Goal: Task Accomplishment & Management: Manage account settings

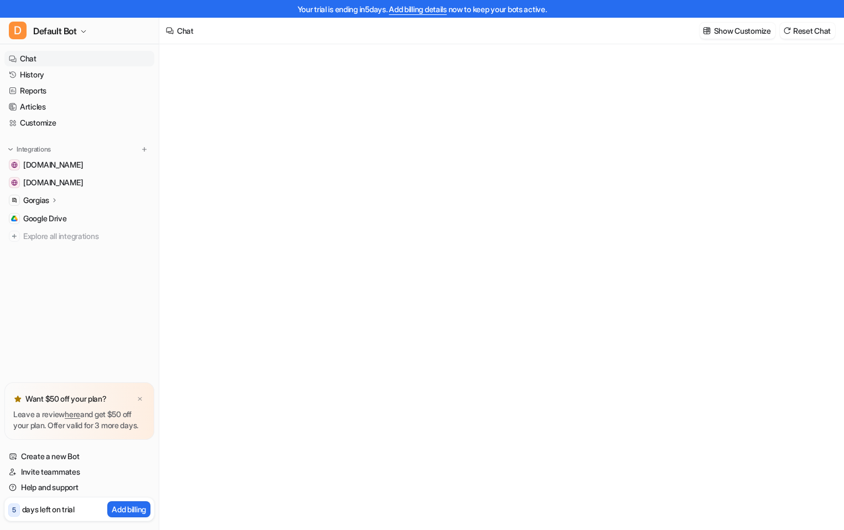
type textarea "**********"
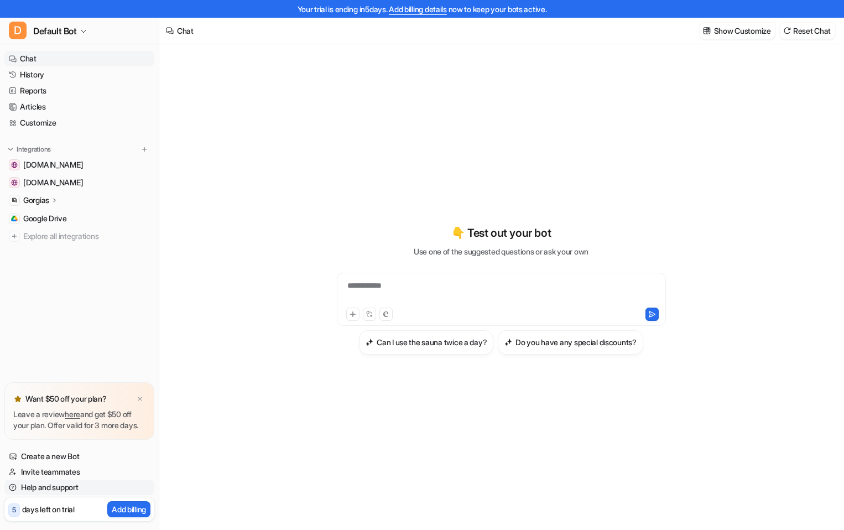
click at [61, 487] on link "Help and support" at bounding box center [79, 487] width 150 height 15
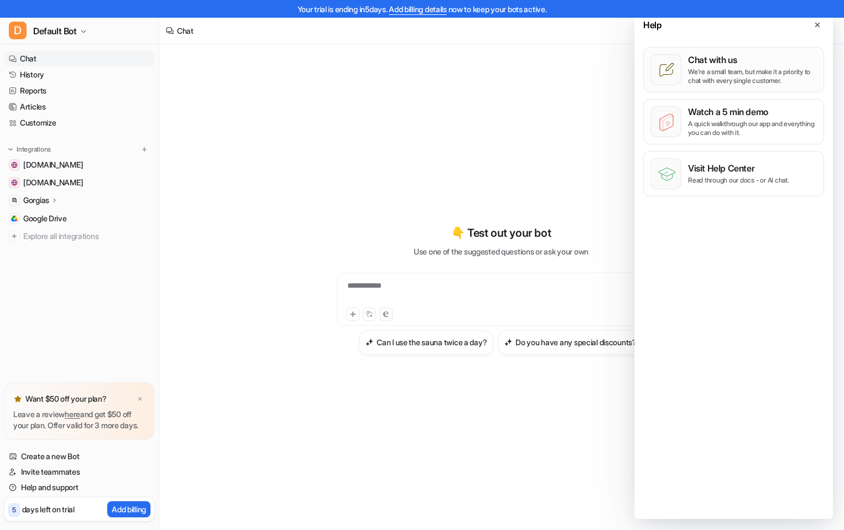
click at [756, 80] on p "We’re a small team, but make it a priority to chat with every single customer." at bounding box center [752, 76] width 129 height 18
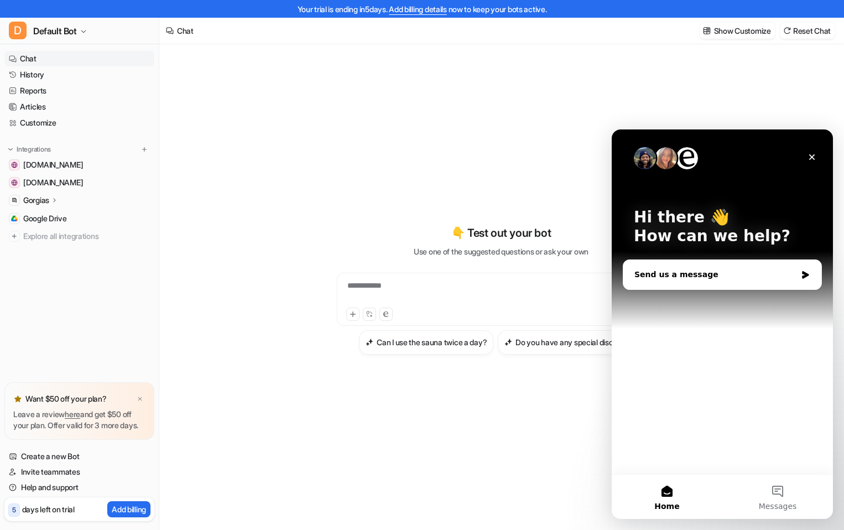
click at [769, 276] on div "Send us a message" at bounding box center [715, 275] width 162 height 12
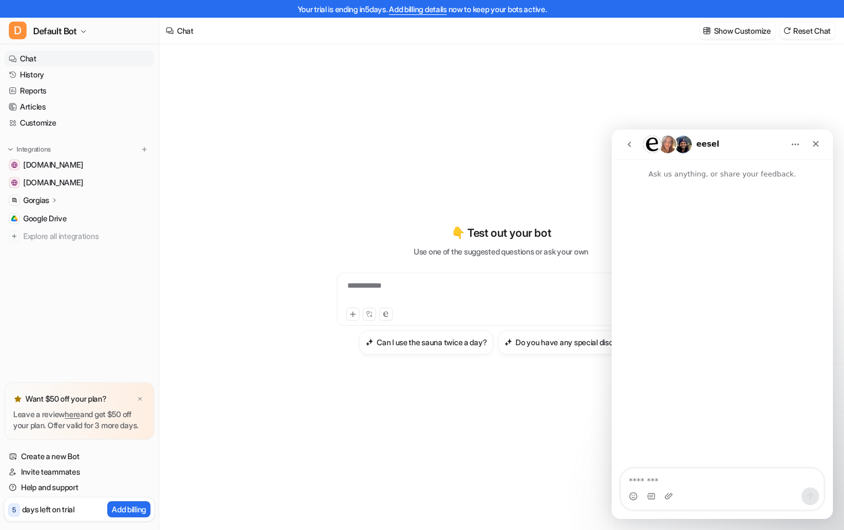
click at [704, 473] on textarea "Message…" at bounding box center [722, 478] width 202 height 19
type textarea "**********"
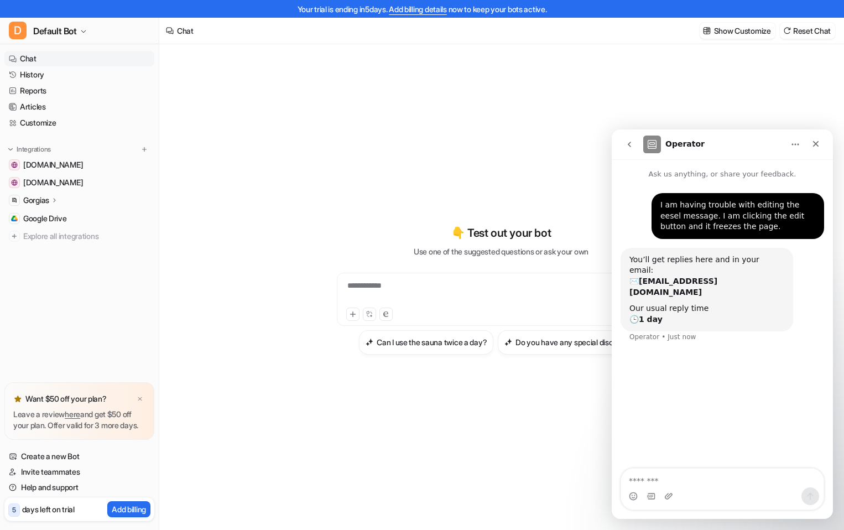
click at [729, 409] on div "I am having trouble with editing the eesel message. I am clicking the edit butt…" at bounding box center [722, 325] width 221 height 290
click at [717, 478] on textarea "Message…" at bounding box center [722, 478] width 202 height 19
type textarea "*"
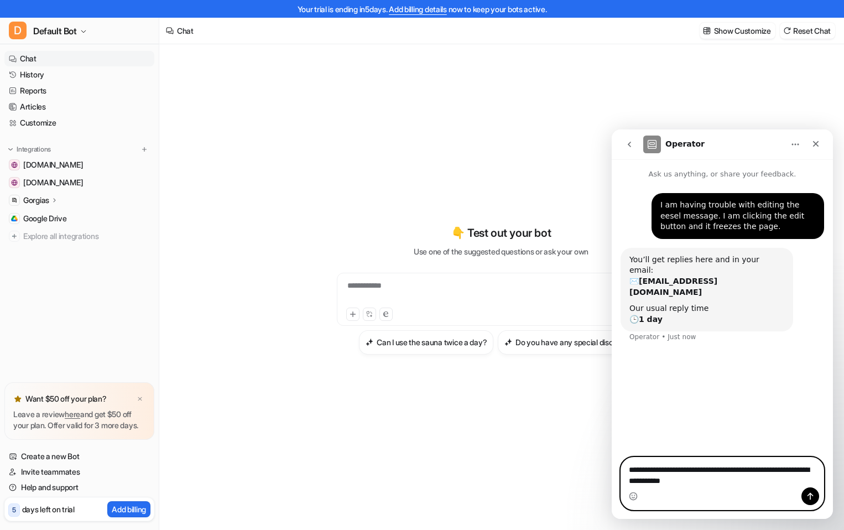
type textarea "**********"
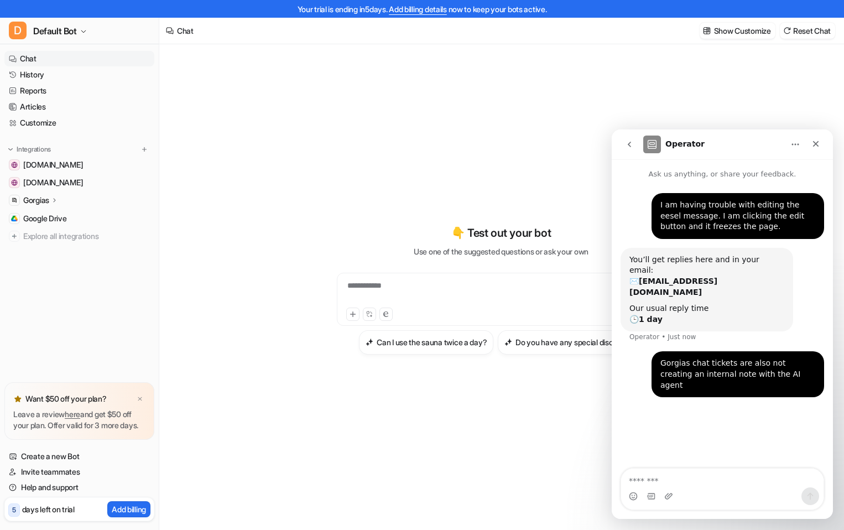
click at [699, 415] on div "I am having trouble with editing the eesel message. I am clicking the edit butt…" at bounding box center [722, 325] width 221 height 290
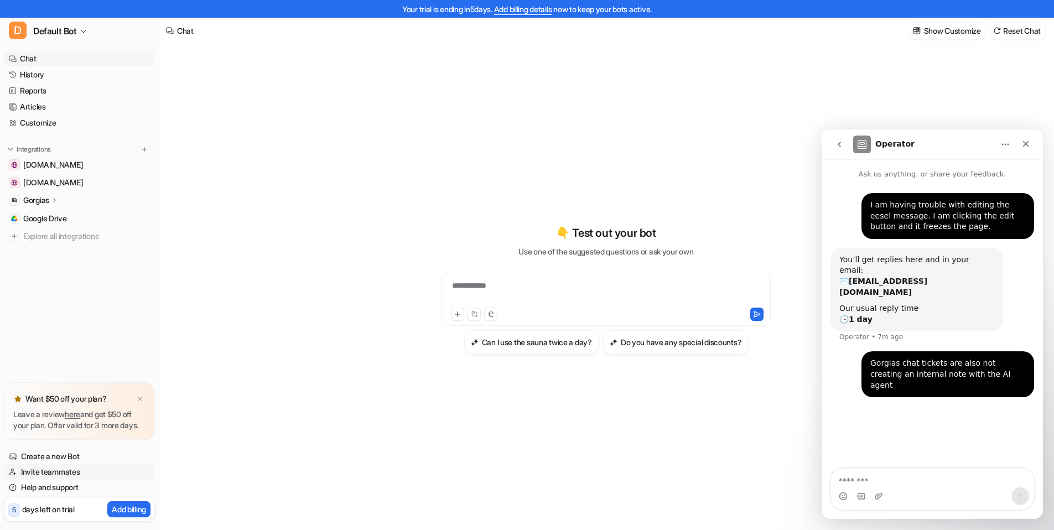
click at [66, 472] on link "Invite teammates" at bounding box center [79, 471] width 150 height 15
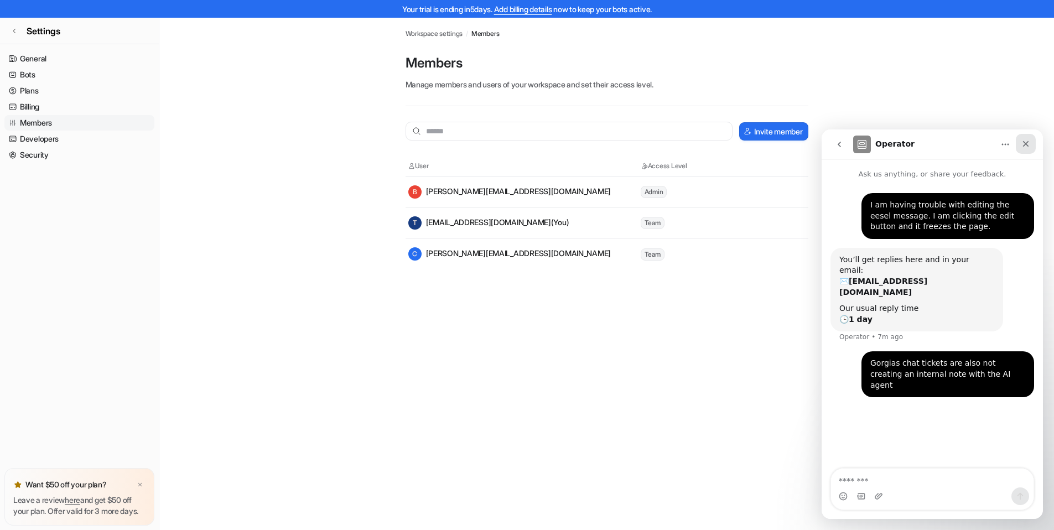
click at [852, 141] on icon "Close" at bounding box center [1025, 143] width 9 height 9
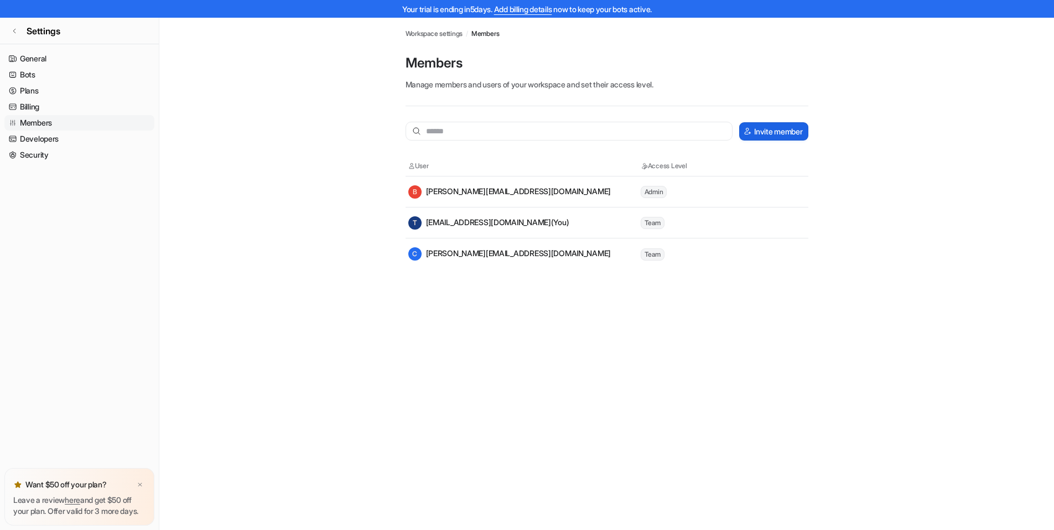
click at [751, 131] on button "Invite member" at bounding box center [773, 131] width 69 height 18
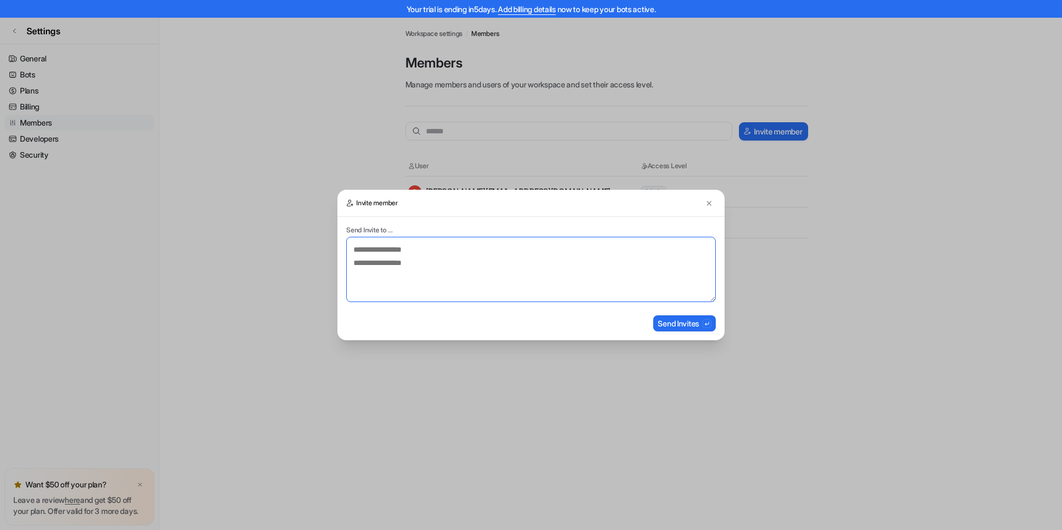
click at [424, 248] on textarea at bounding box center [531, 269] width 370 height 65
click at [457, 280] on textarea "**********" at bounding box center [531, 269] width 370 height 65
type textarea "**********"
click at [709, 197] on button at bounding box center [709, 202] width 13 height 13
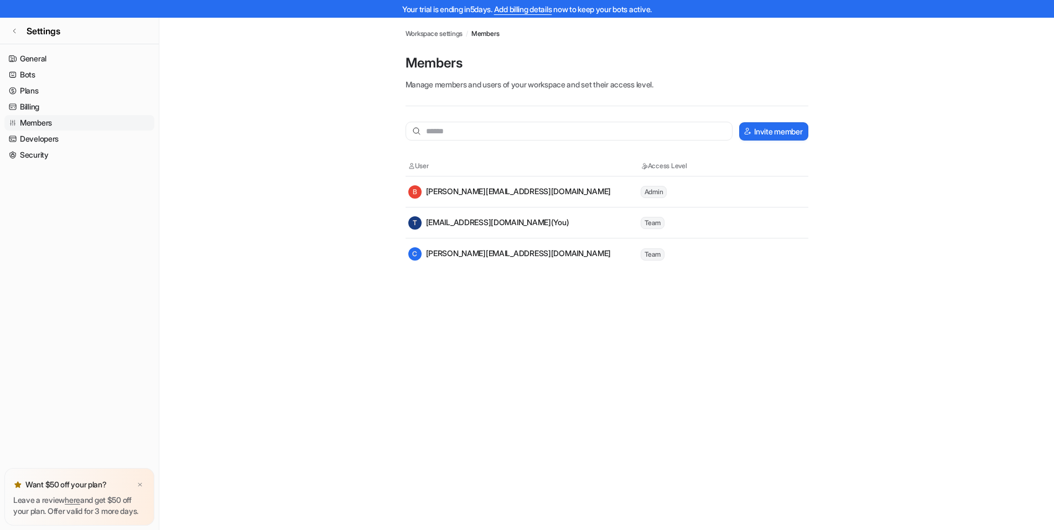
click at [655, 191] on span "Admin" at bounding box center [654, 192] width 27 height 12
click at [657, 225] on span "Team" at bounding box center [653, 223] width 24 height 12
click at [652, 254] on span "Team" at bounding box center [653, 254] width 24 height 12
click at [48, 51] on link "General" at bounding box center [79, 58] width 150 height 15
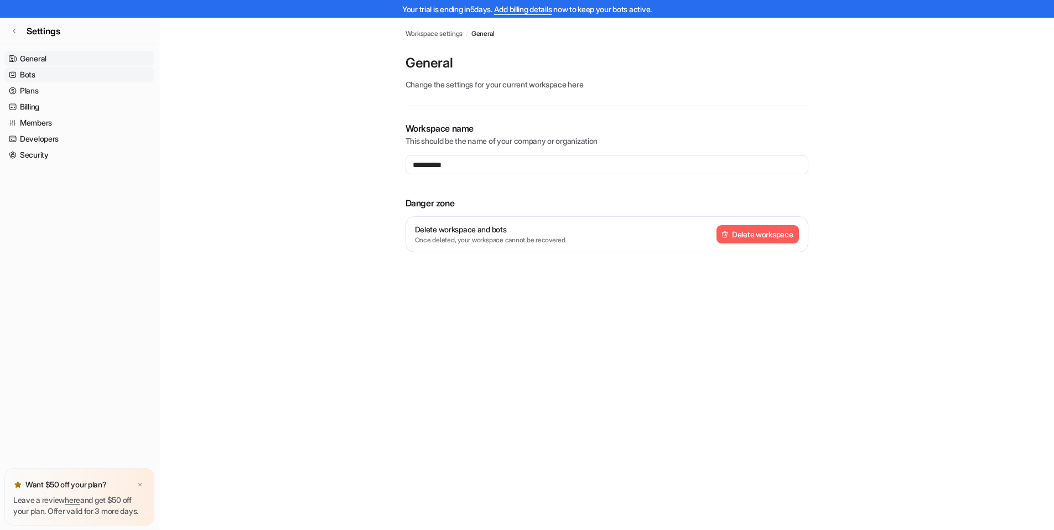
click at [56, 70] on link "Bots" at bounding box center [79, 74] width 150 height 15
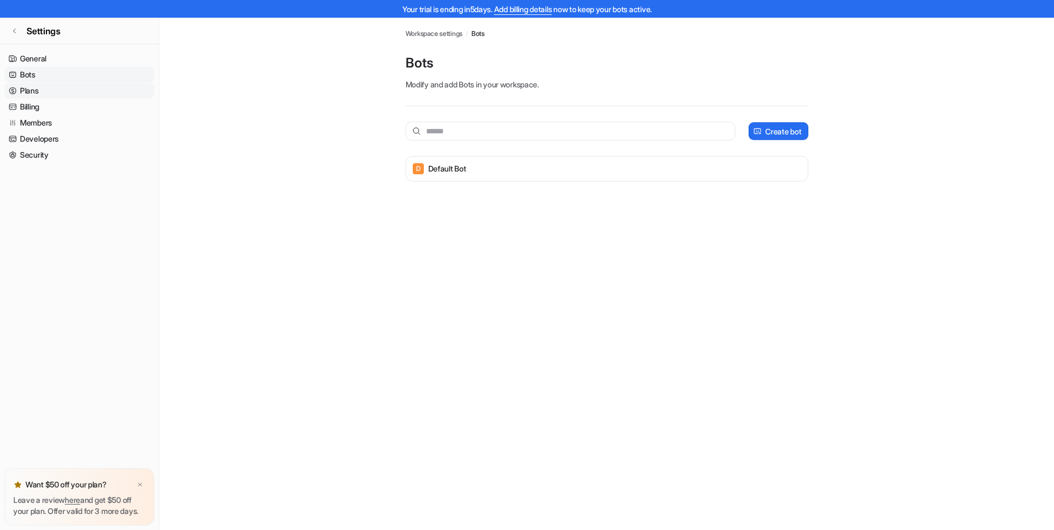
click at [55, 86] on link "Plans" at bounding box center [79, 90] width 150 height 15
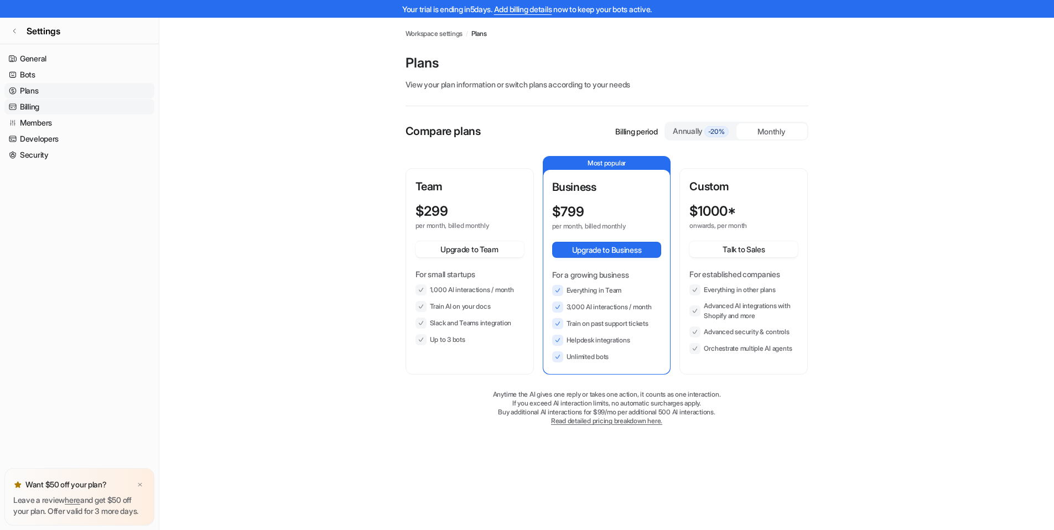
click at [57, 111] on link "Billing" at bounding box center [79, 106] width 150 height 15
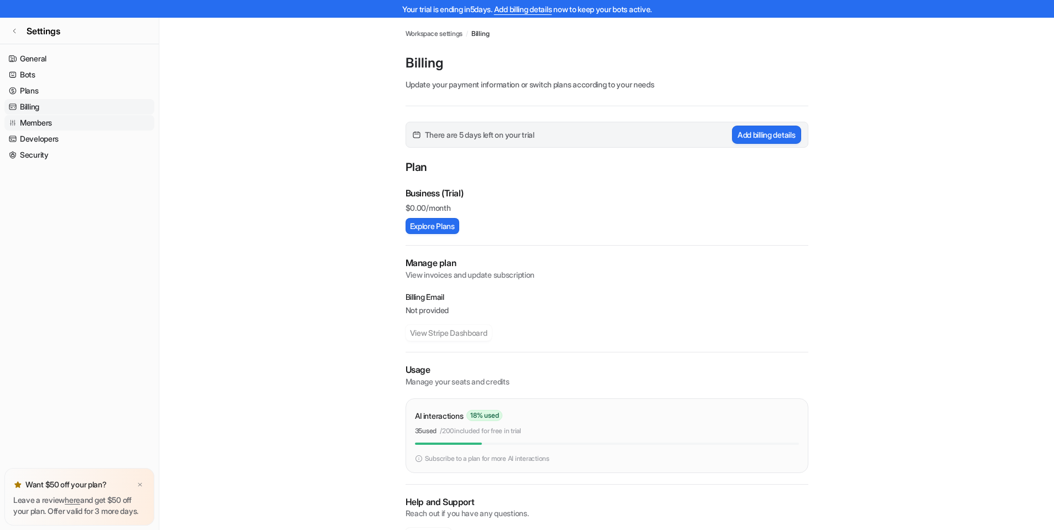
click at [57, 120] on link "Members" at bounding box center [79, 122] width 150 height 15
click at [58, 126] on link "Members" at bounding box center [79, 122] width 150 height 15
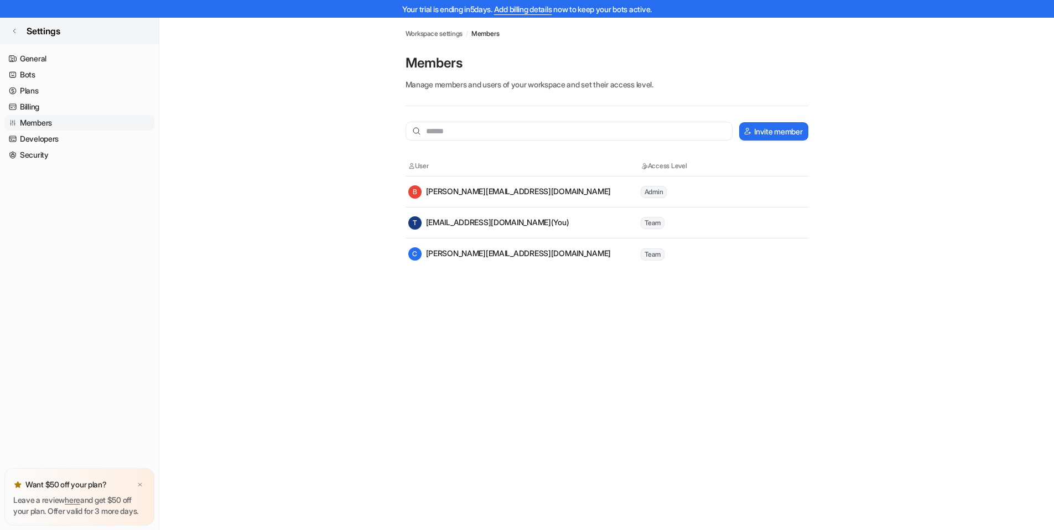
click at [16, 27] on link "Settings" at bounding box center [79, 31] width 159 height 27
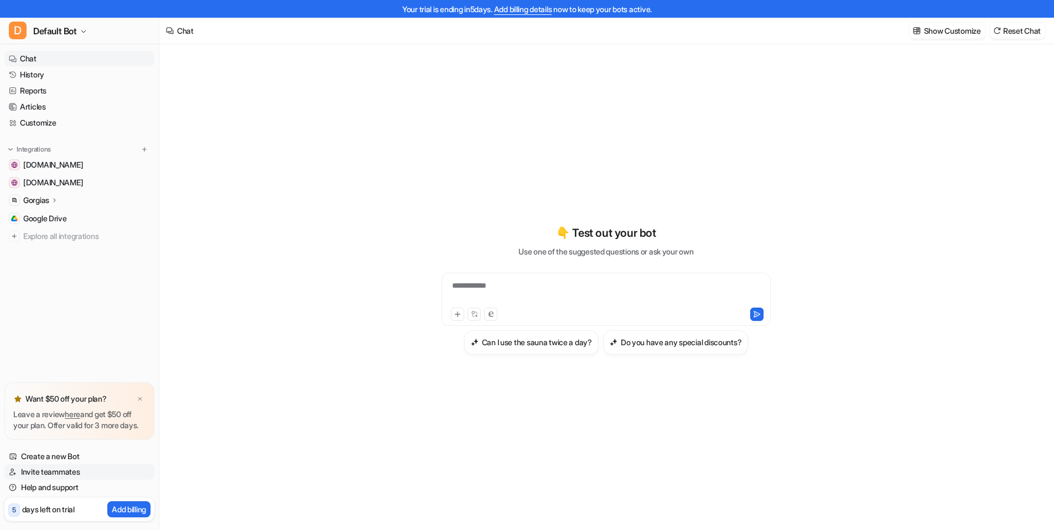
click at [67, 471] on link "Invite teammates" at bounding box center [79, 471] width 150 height 15
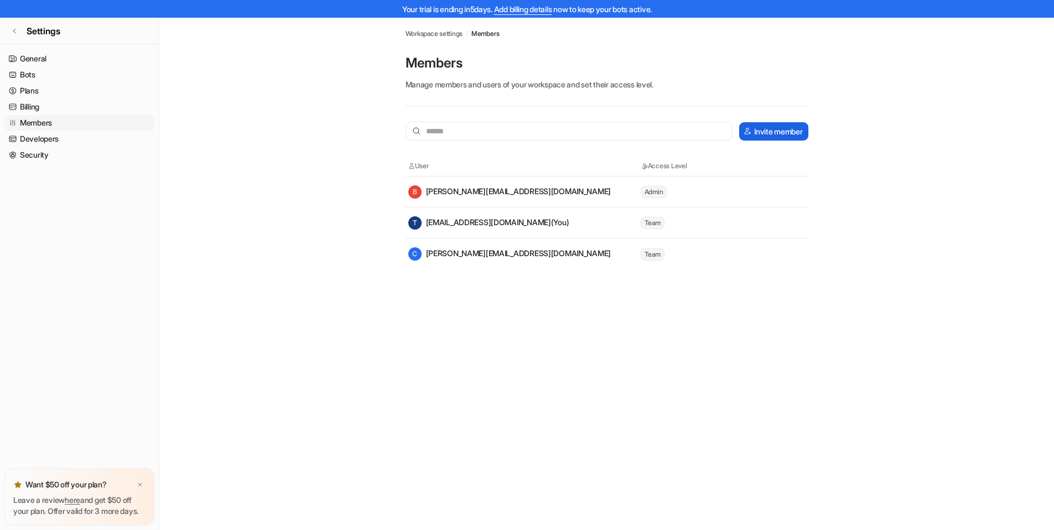
click at [750, 130] on button "Invite member" at bounding box center [773, 131] width 69 height 18
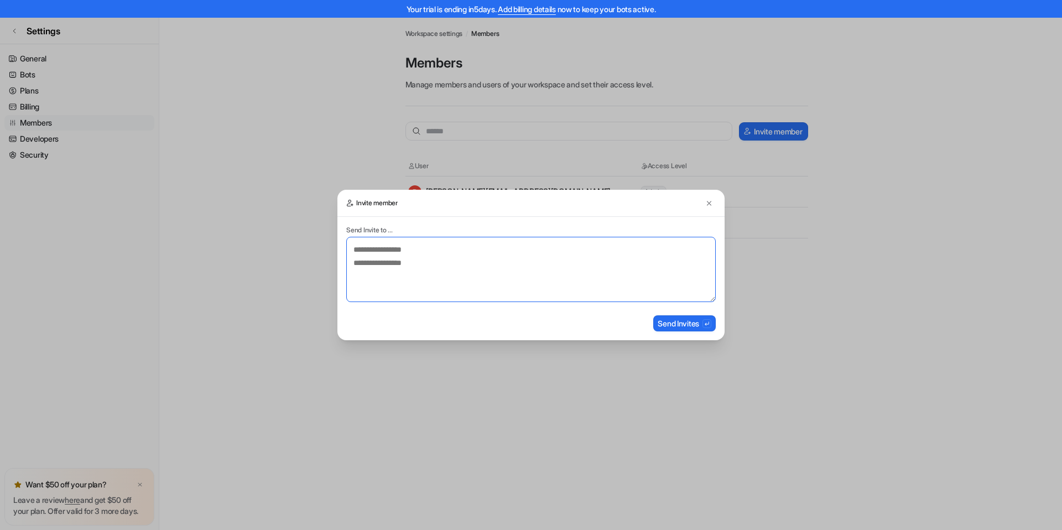
click at [498, 260] on textarea at bounding box center [531, 269] width 370 height 65
type textarea "**********"
click at [660, 322] on button "Send Invites" at bounding box center [684, 323] width 63 height 16
